Goal: Task Accomplishment & Management: Manage account settings

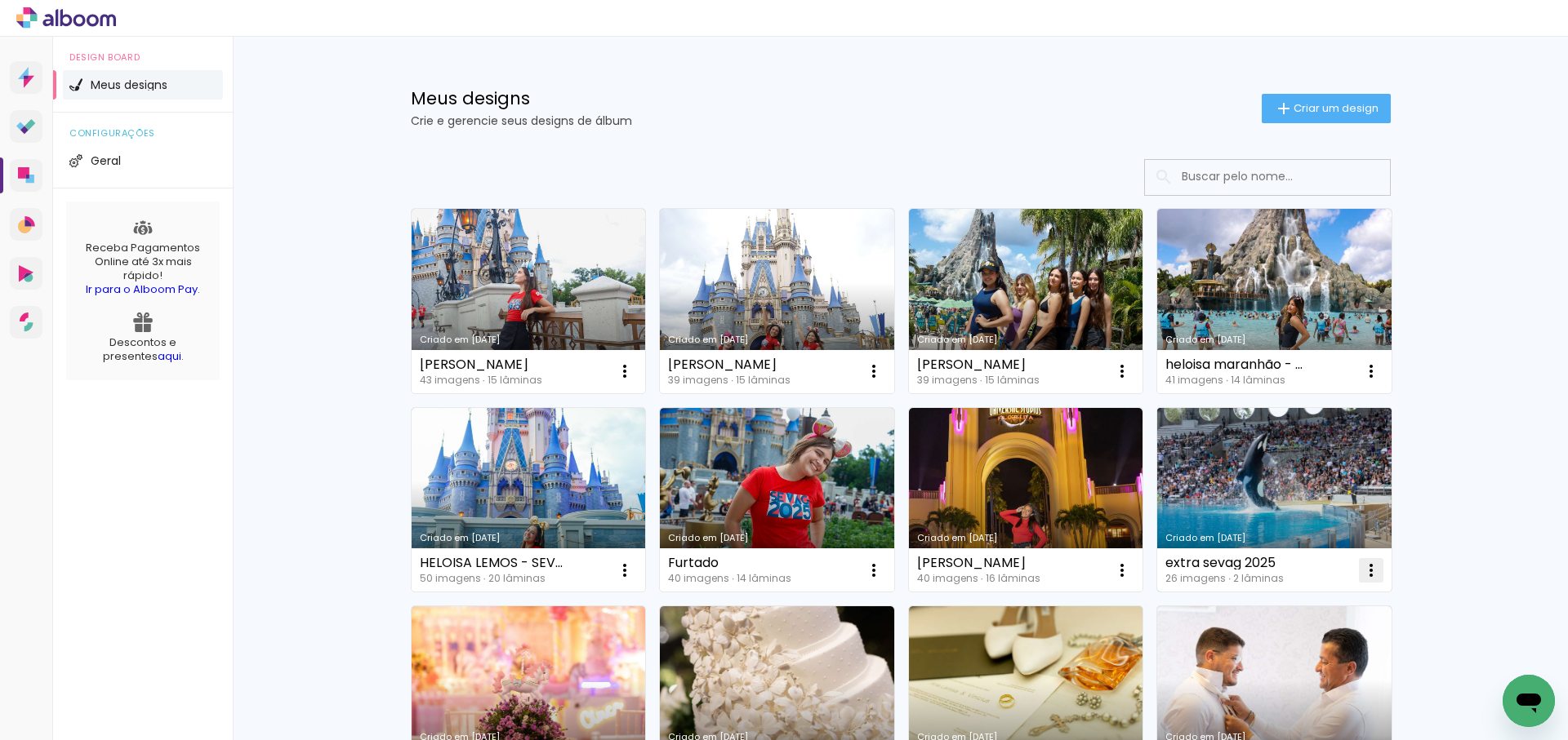
click at [634, 381] on iron-icon at bounding box center [625, 371] width 19 height 19
click at [1274, 683] on span "Excluir" at bounding box center [1279, 678] width 35 height 11
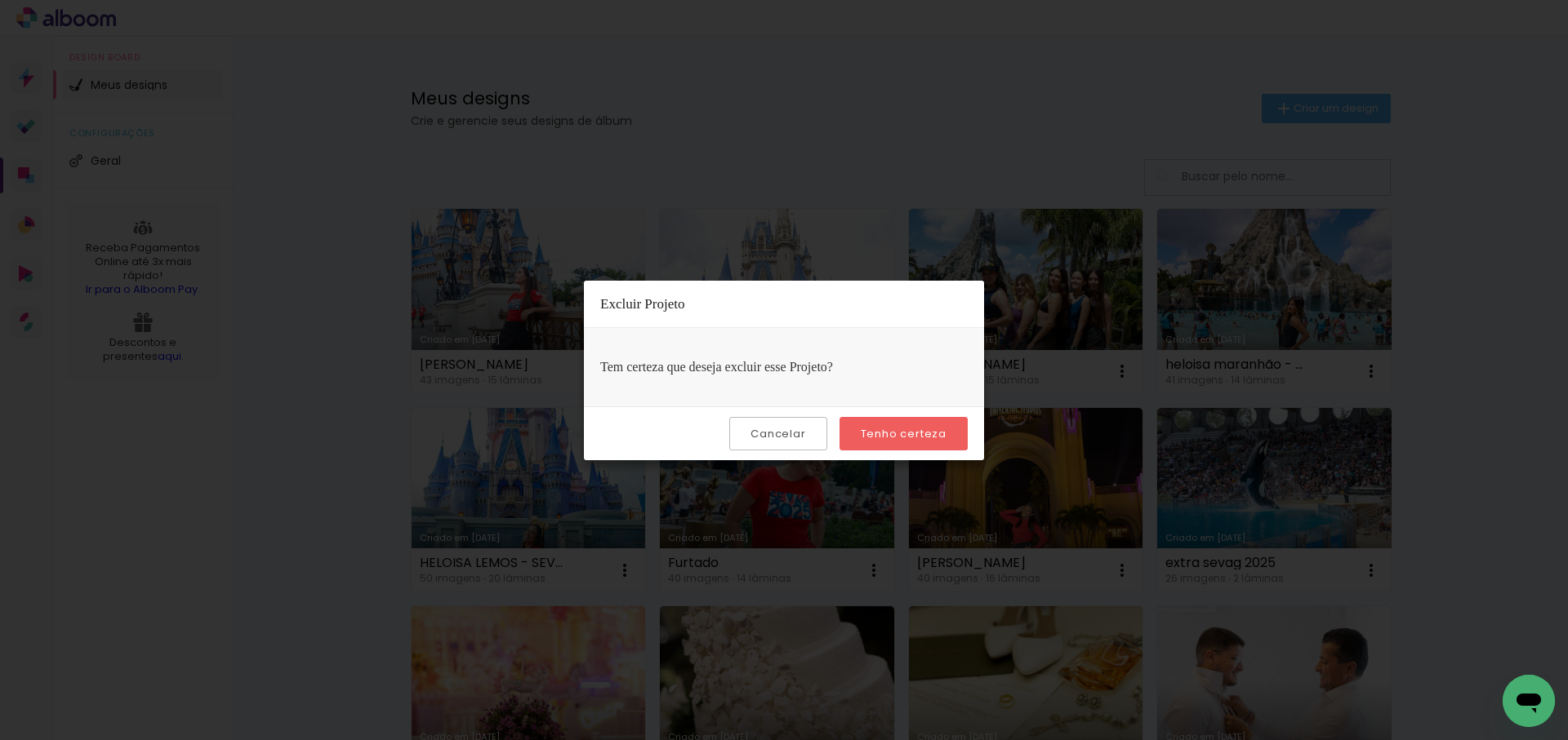
click at [0, 0] on slot "Tenho certeza" at bounding box center [0, 0] width 0 height 0
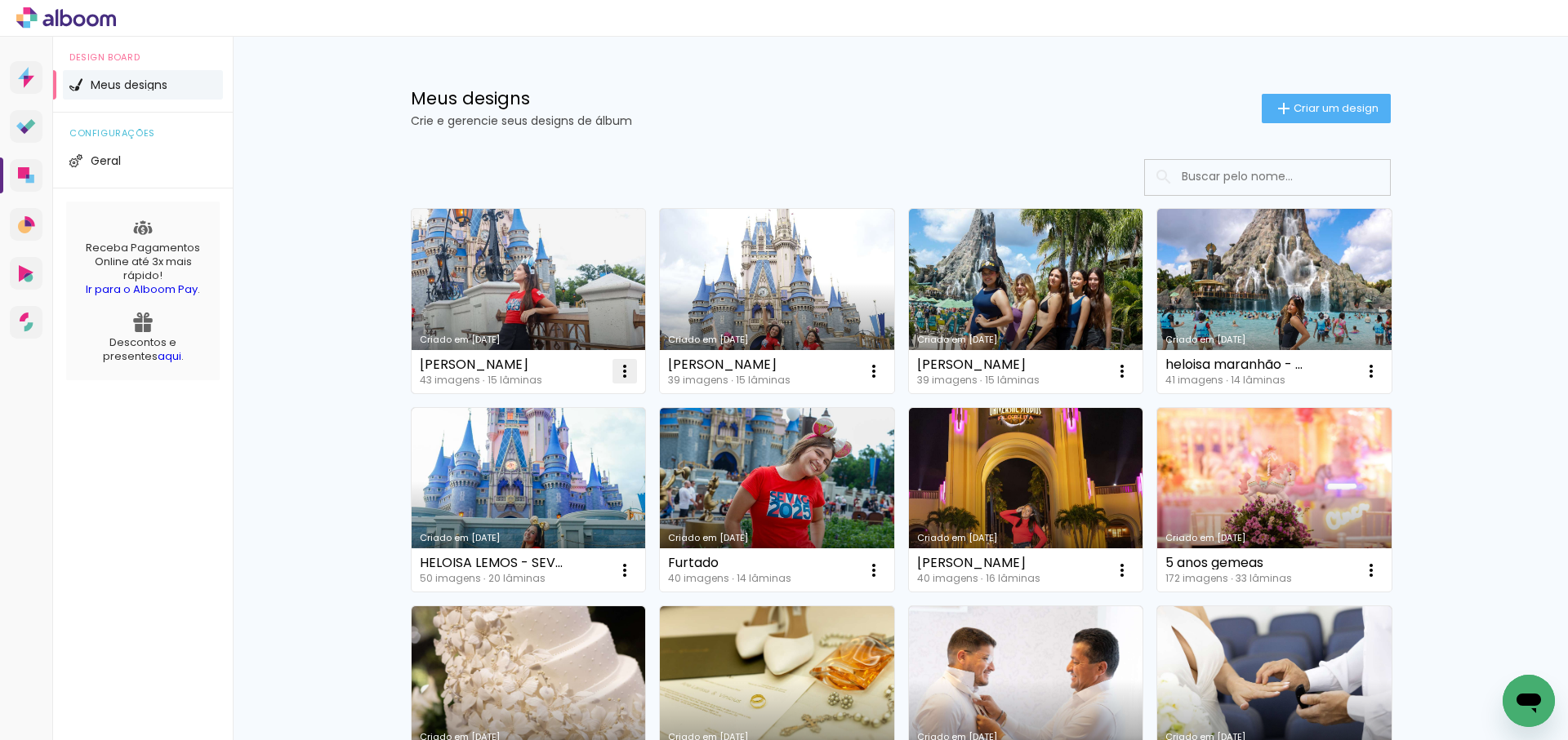
click at [626, 370] on iron-icon at bounding box center [625, 371] width 19 height 19
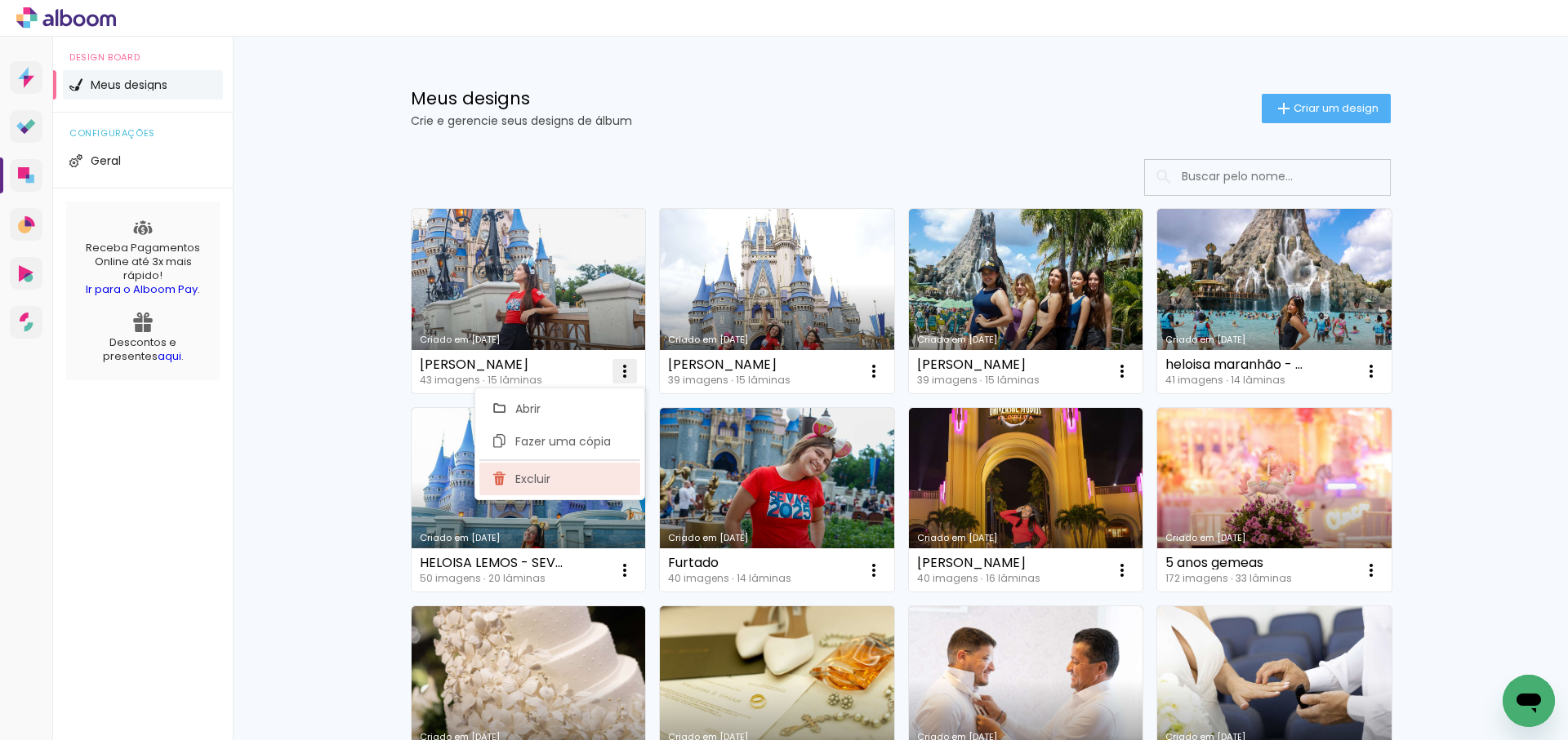
click at [555, 480] on paper-item "Excluir" at bounding box center [560, 478] width 161 height 32
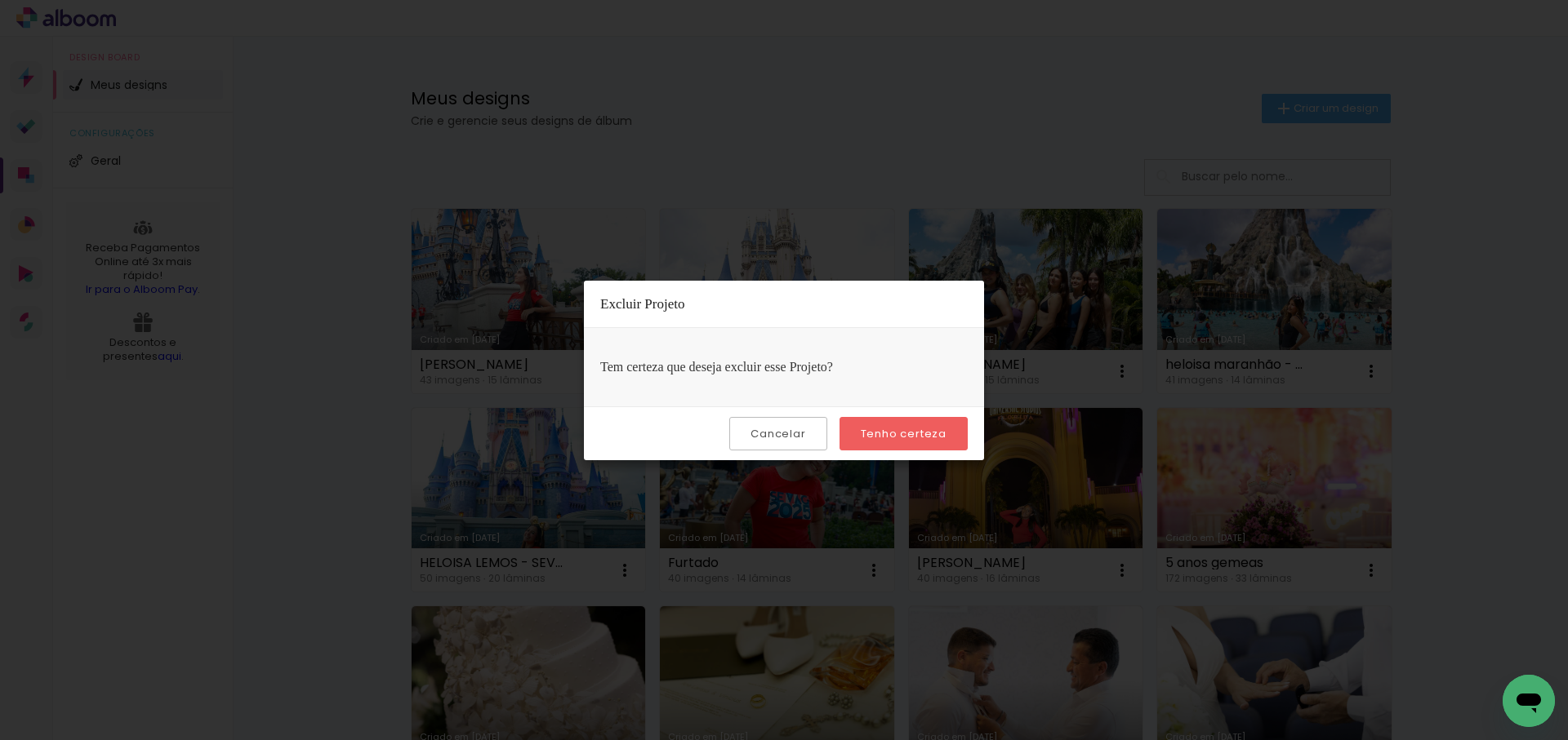
click at [0, 0] on slot "Tenho certeza" at bounding box center [0, 0] width 0 height 0
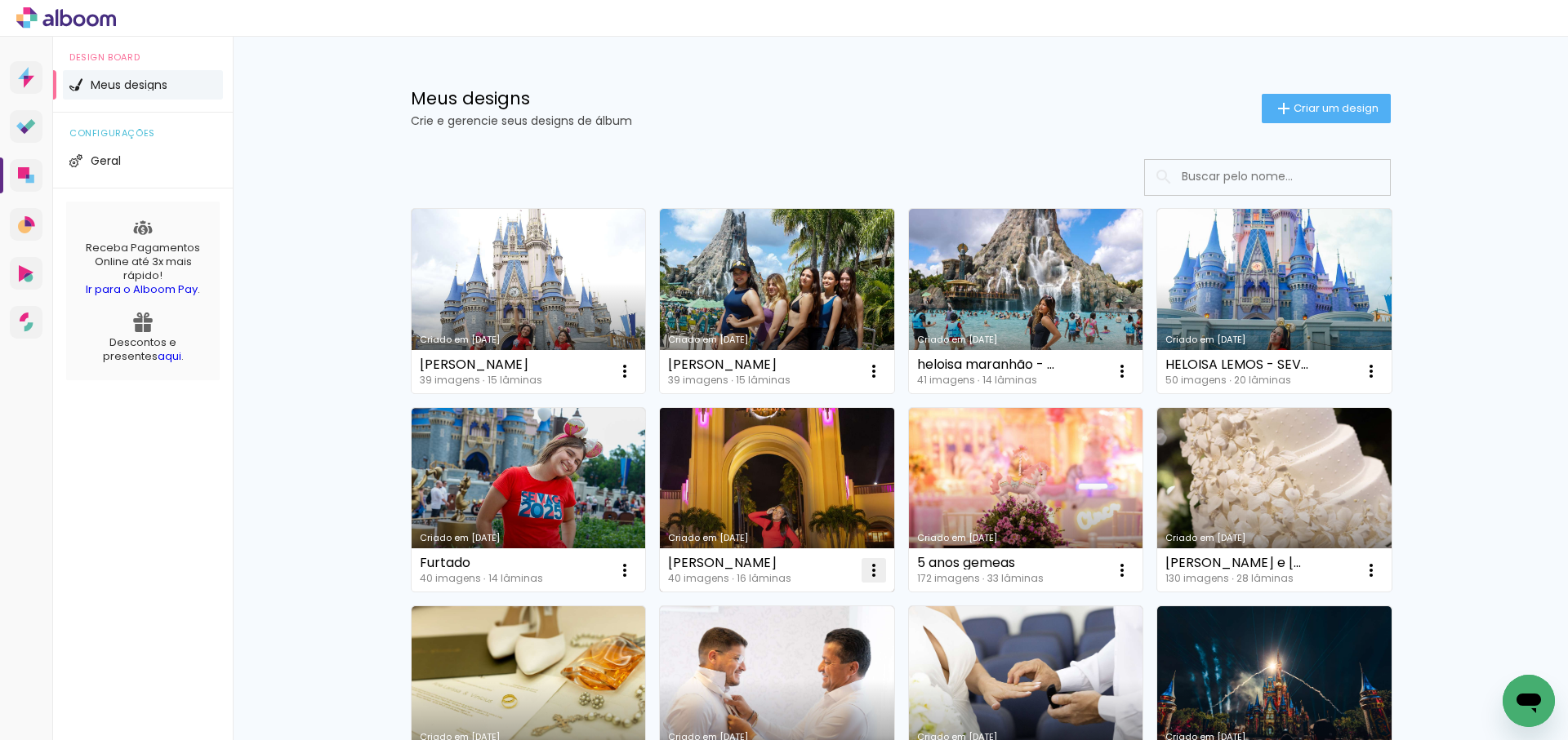
click at [634, 381] on iron-icon at bounding box center [625, 371] width 19 height 19
click at [787, 681] on span "Excluir" at bounding box center [781, 678] width 35 height 11
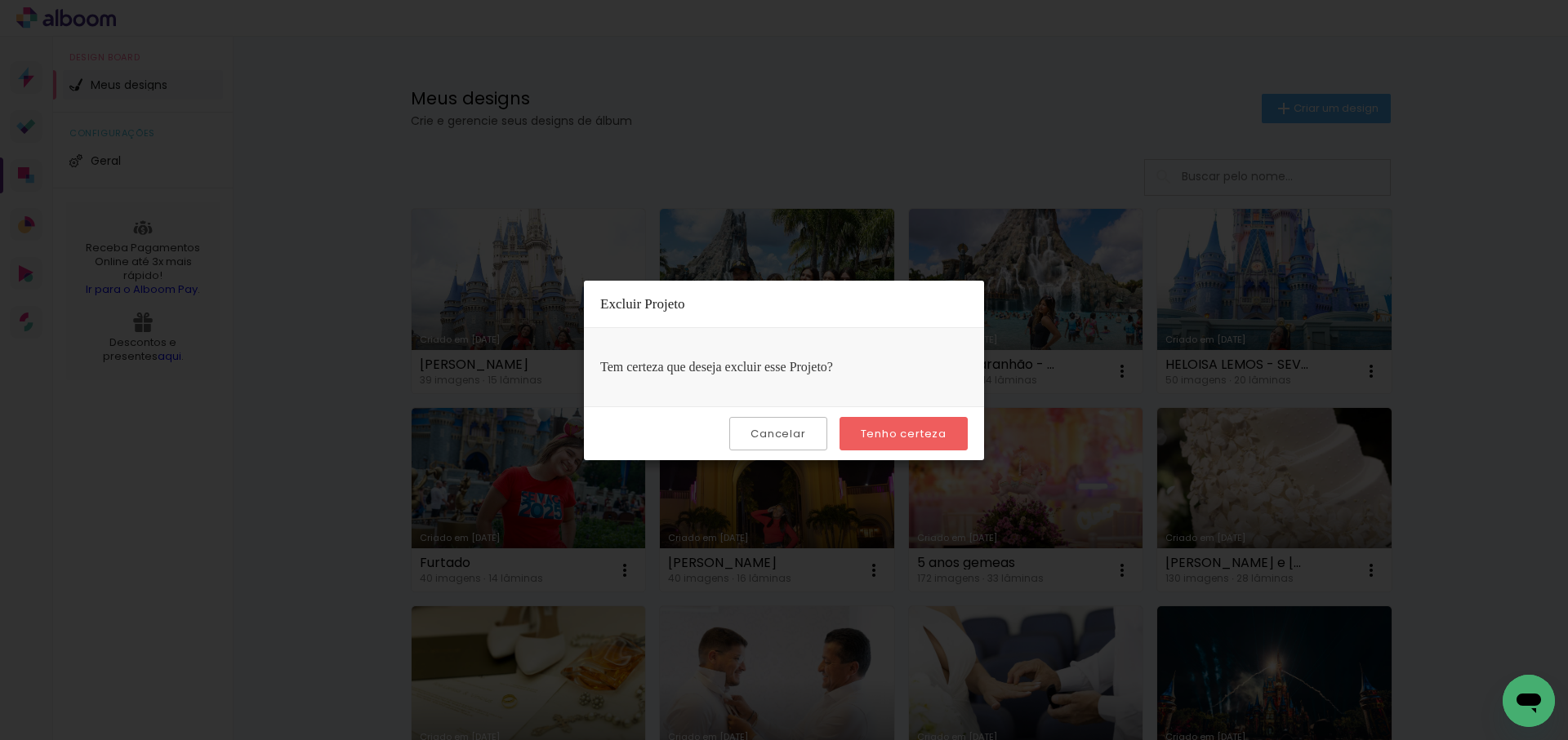
click at [0, 0] on slot "Tenho certeza" at bounding box center [0, 0] width 0 height 0
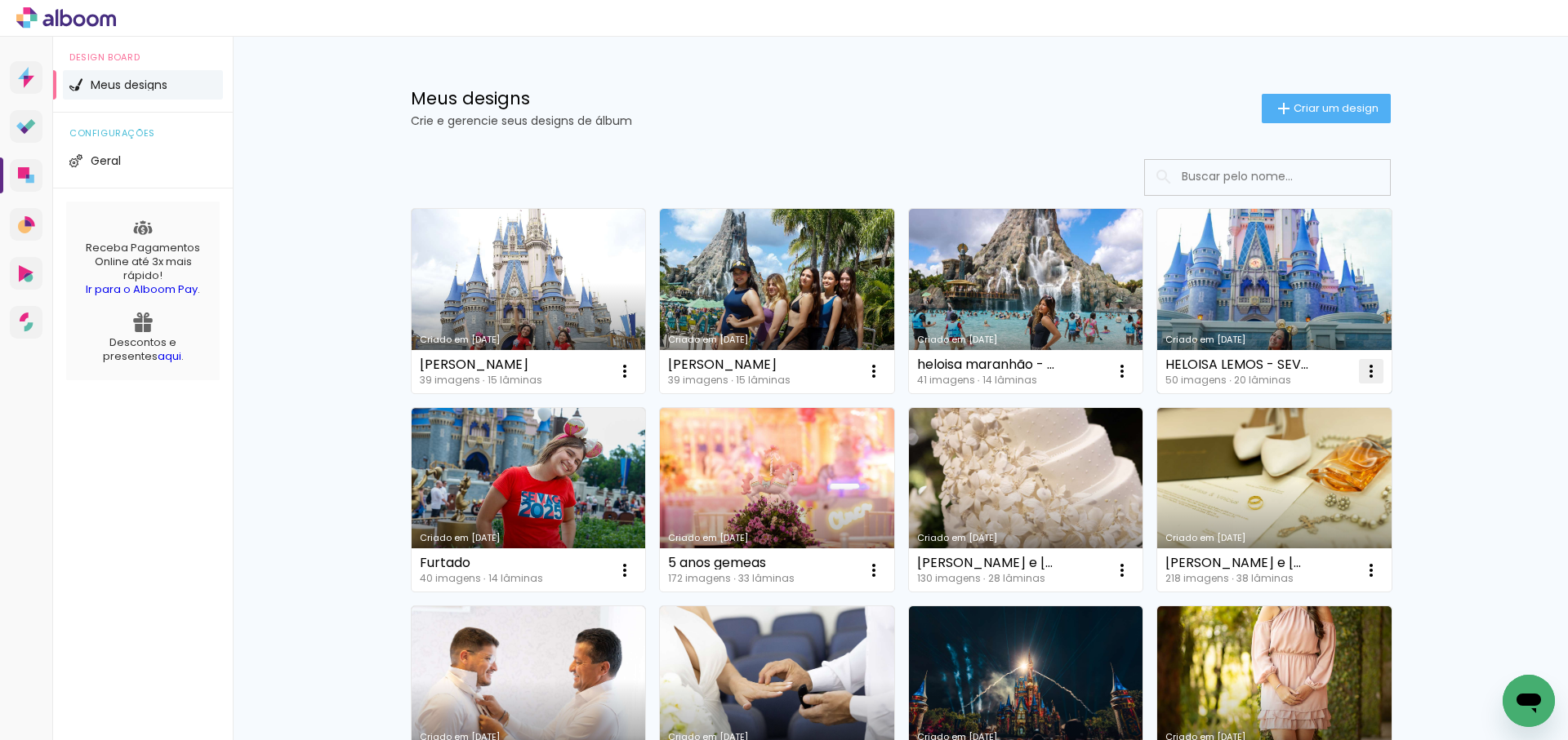
click at [634, 371] on iron-icon at bounding box center [625, 371] width 19 height 19
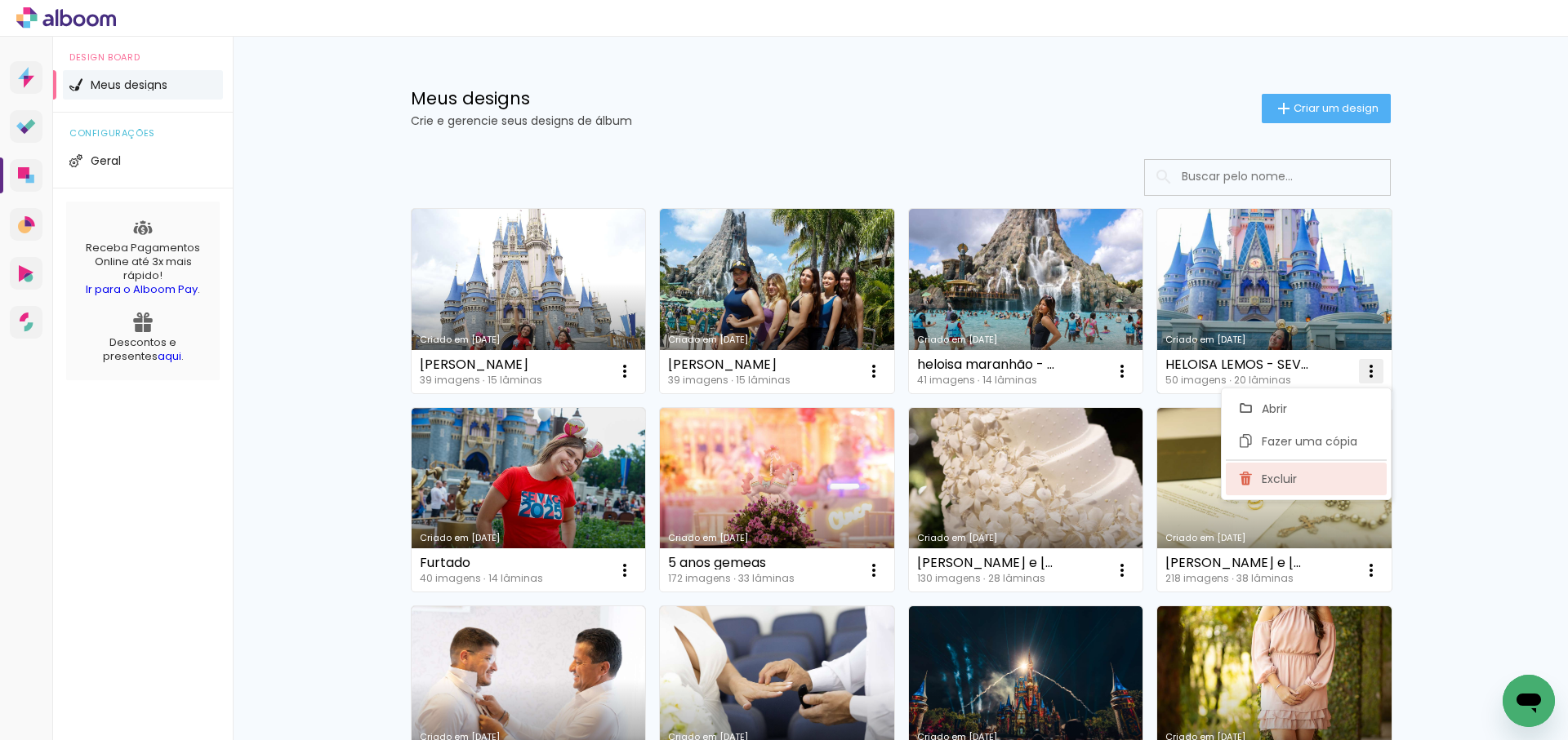
click at [1282, 477] on span "Excluir" at bounding box center [1279, 479] width 35 height 11
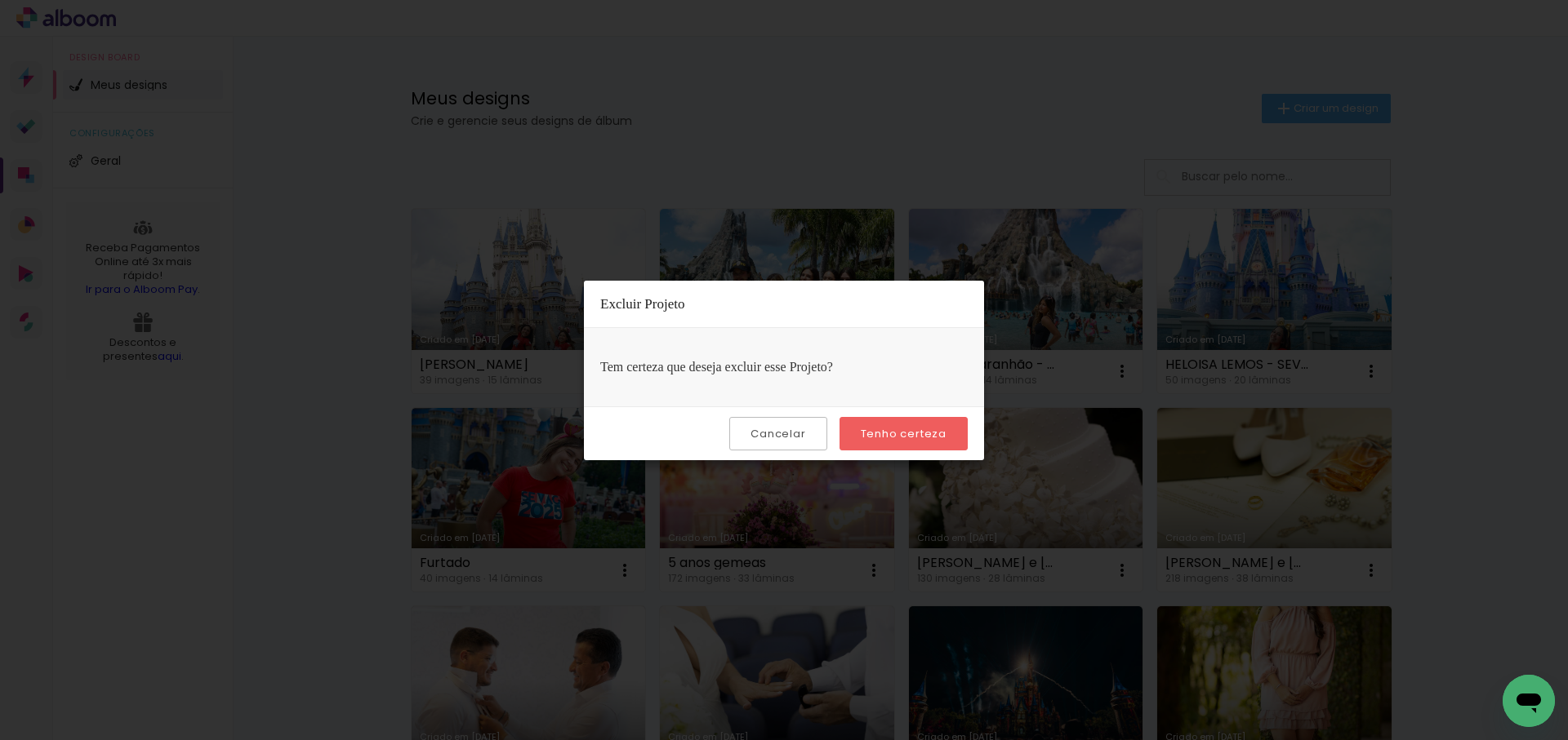
click at [0, 0] on slot "Tenho certeza" at bounding box center [0, 0] width 0 height 0
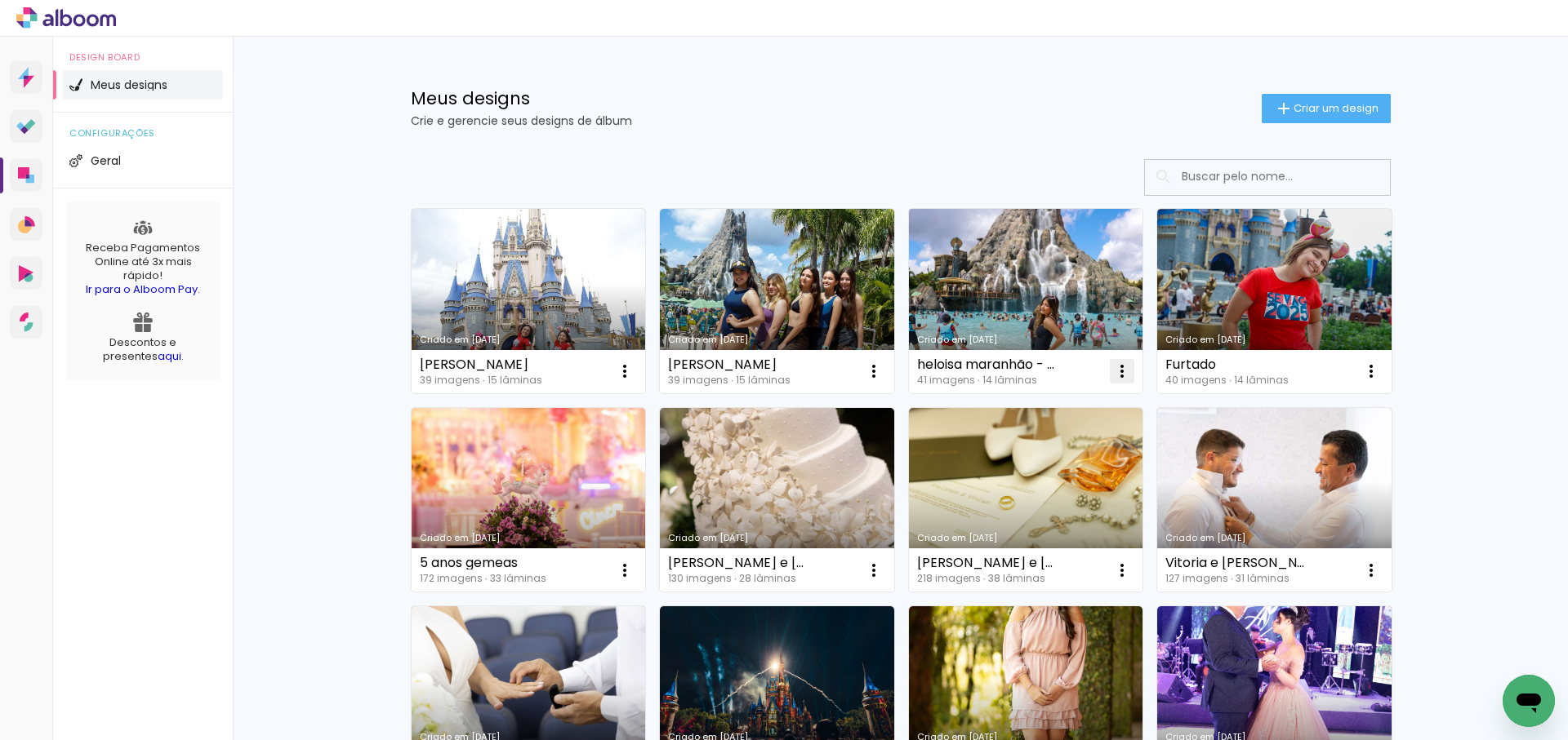
click at [634, 368] on iron-icon at bounding box center [625, 371] width 19 height 19
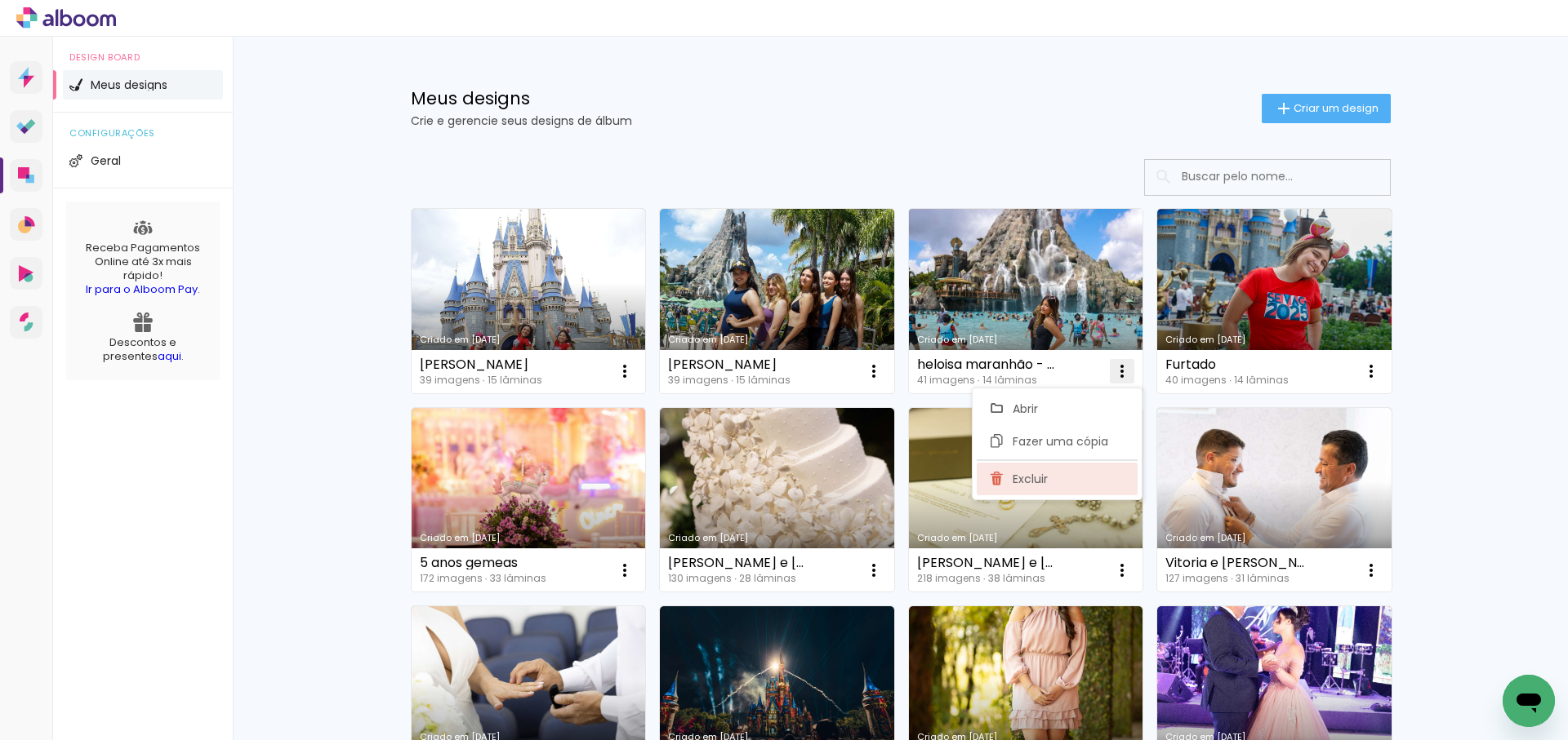
click at [1043, 476] on span "Excluir" at bounding box center [1030, 479] width 35 height 11
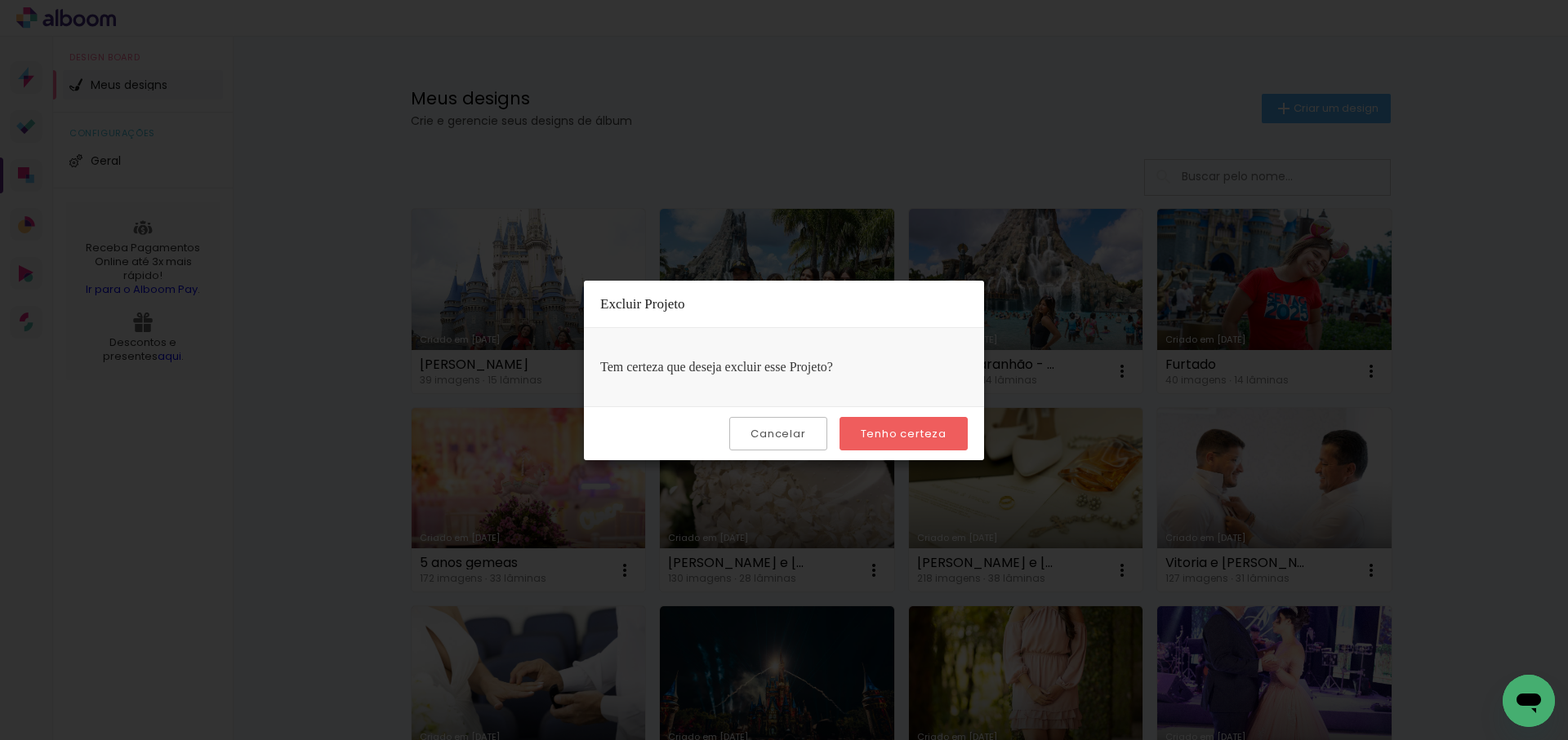
click at [0, 0] on slot "Tenho certeza" at bounding box center [0, 0] width 0 height 0
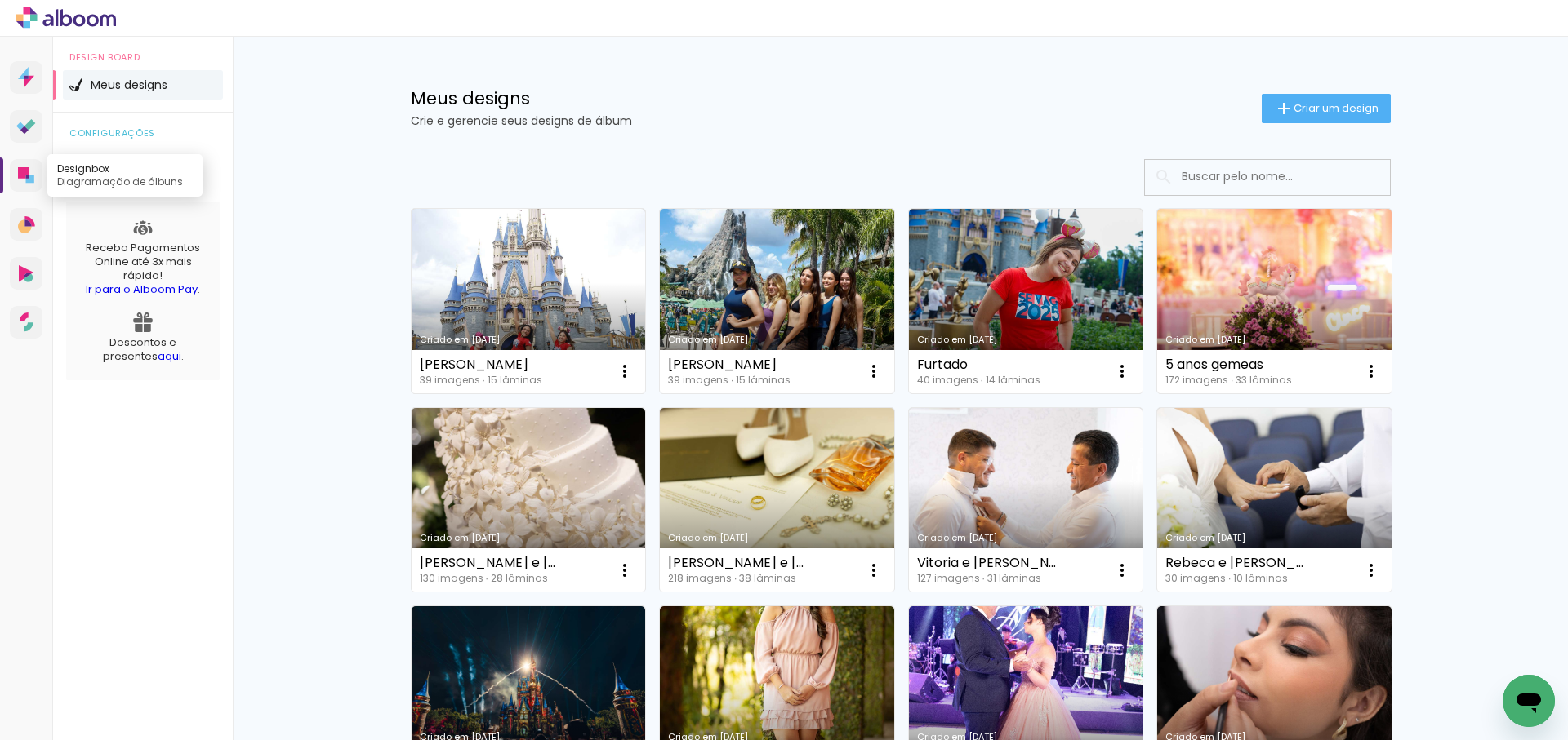
click at [26, 174] on icon at bounding box center [24, 173] width 11 height 11
click at [26, 126] on icon at bounding box center [30, 124] width 11 height 11
